Goal: Task Accomplishment & Management: Complete application form

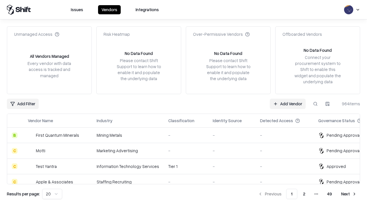
click at [287, 104] on link "Add Vendor" at bounding box center [288, 104] width 36 height 10
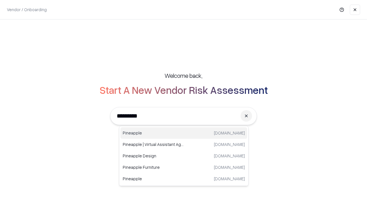
click at [184, 133] on div "Pineapple [DOMAIN_NAME]" at bounding box center [183, 133] width 127 height 11
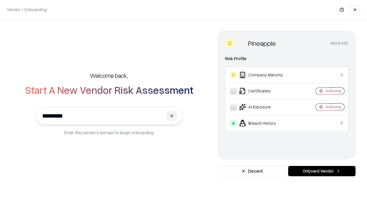
type input "*********"
click at [322, 171] on button "Onboard Vendor" at bounding box center [321, 171] width 67 height 10
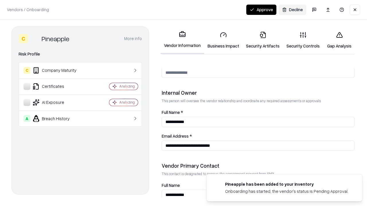
scroll to position [297, 0]
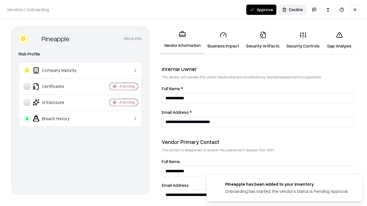
click at [223, 40] on link "Business Impact" at bounding box center [223, 40] width 38 height 27
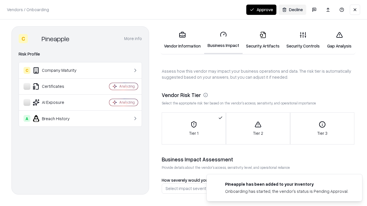
click at [261, 9] on button "Approve" at bounding box center [261, 10] width 30 height 10
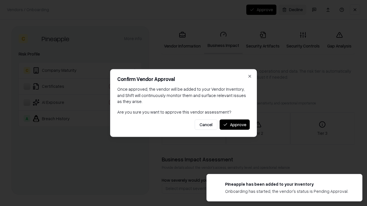
click at [234, 125] on button "Approve" at bounding box center [235, 124] width 30 height 10
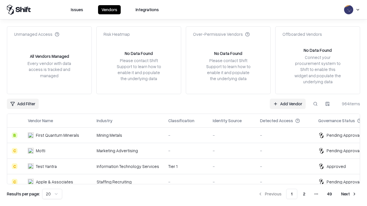
click at [287, 104] on link "Add Vendor" at bounding box center [288, 104] width 36 height 10
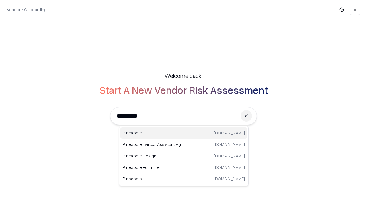
click at [184, 133] on div "Pineapple [DOMAIN_NAME]" at bounding box center [183, 133] width 127 height 11
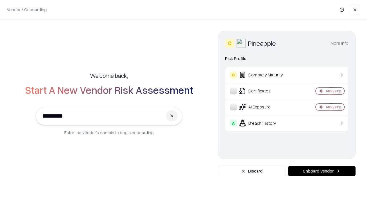
type input "*********"
click at [322, 171] on button "Onboard Vendor" at bounding box center [321, 171] width 67 height 10
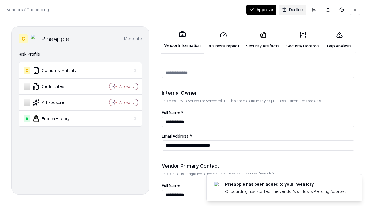
scroll to position [297, 0]
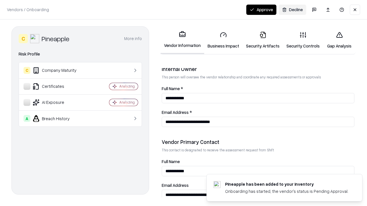
click at [261, 9] on button "Approve" at bounding box center [261, 10] width 30 height 10
